Goal: Check status: Check status

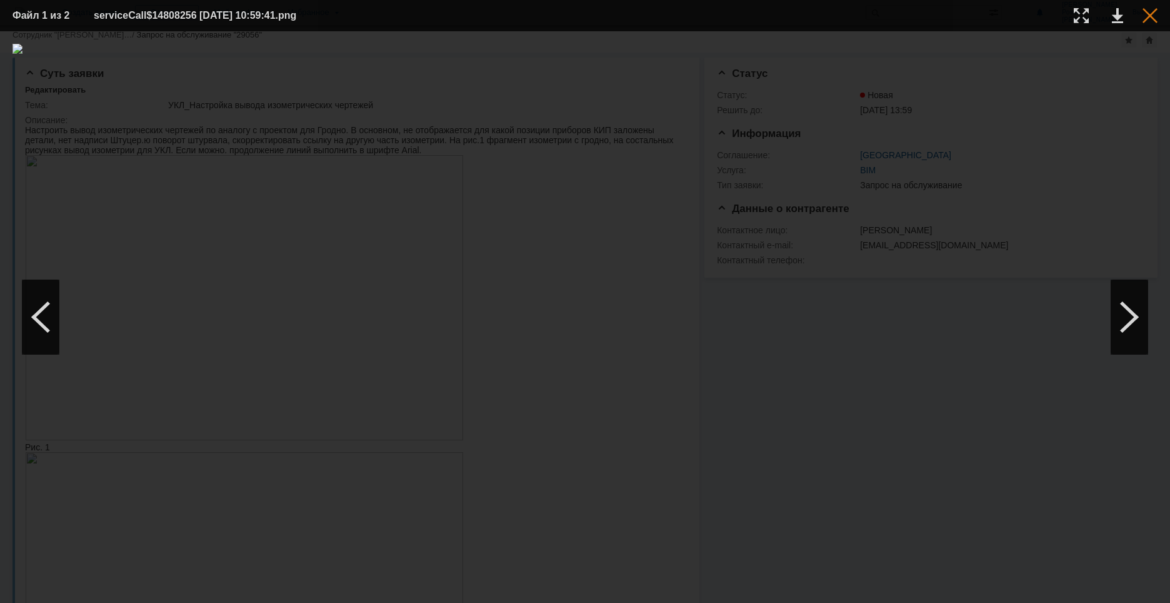
scroll to position [63, 0]
click at [1146, 13] on div at bounding box center [1150, 15] width 15 height 15
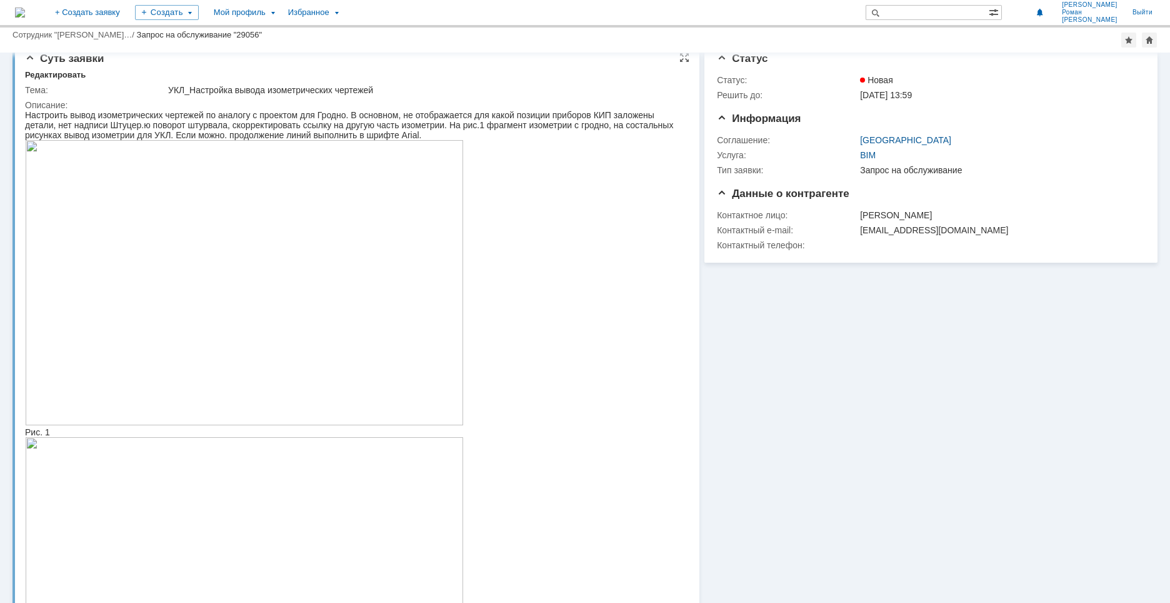
scroll to position [0, 0]
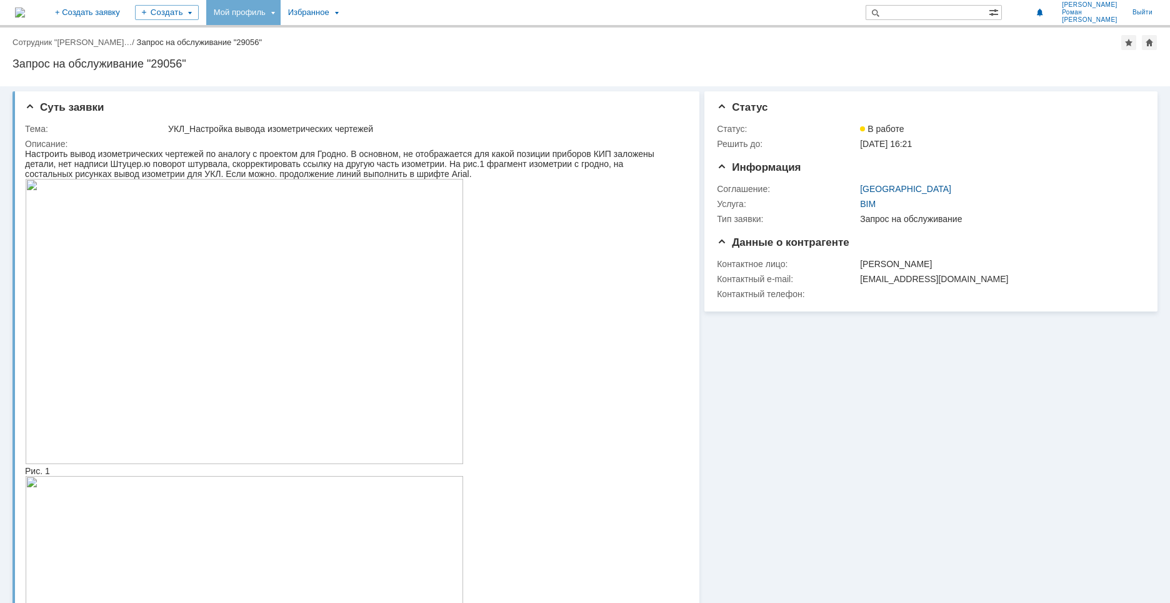
click at [281, 21] on div "Мой профиль" at bounding box center [243, 12] width 74 height 25
click at [388, 58] on link "Мои заявки" at bounding box center [356, 57] width 95 height 15
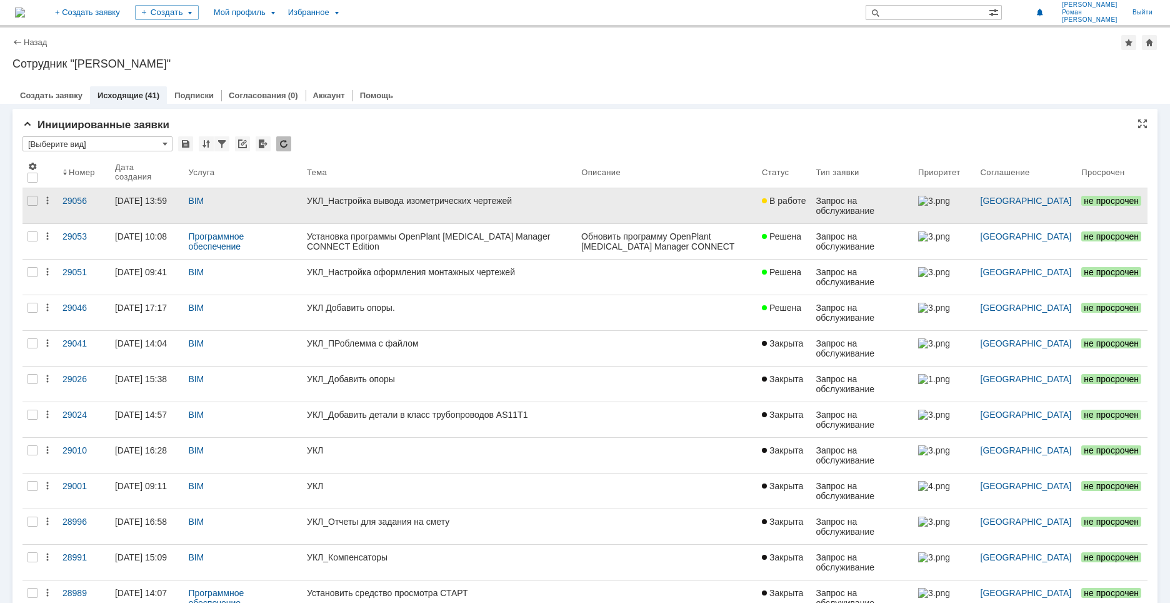
click at [349, 209] on link "УКЛ_Настройка вывода изометрических чертежей" at bounding box center [439, 205] width 274 height 35
